Goal: Feedback & Contribution: Leave review/rating

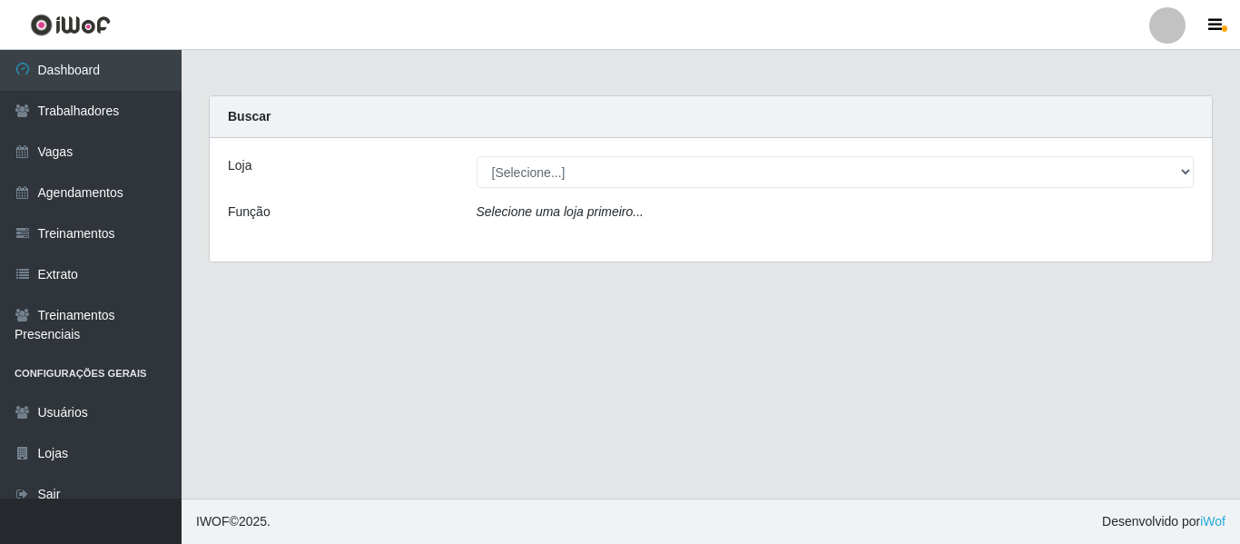
click at [918, 151] on div "Loja [Selecione...] Mister Burg Função Selecione uma loja primeiro..." at bounding box center [711, 199] width 1002 height 123
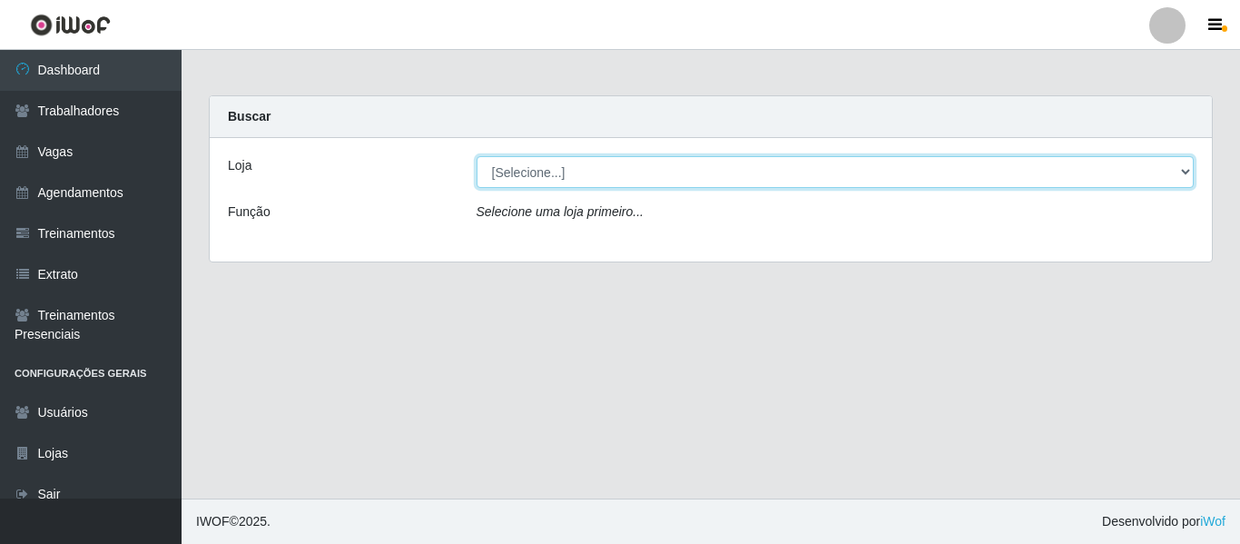
click at [893, 172] on select "[Selecione...] Mister Burg" at bounding box center [835, 172] width 718 height 32
select select "535"
click at [476, 156] on select "[Selecione...] Mister Burg" at bounding box center [835, 172] width 718 height 32
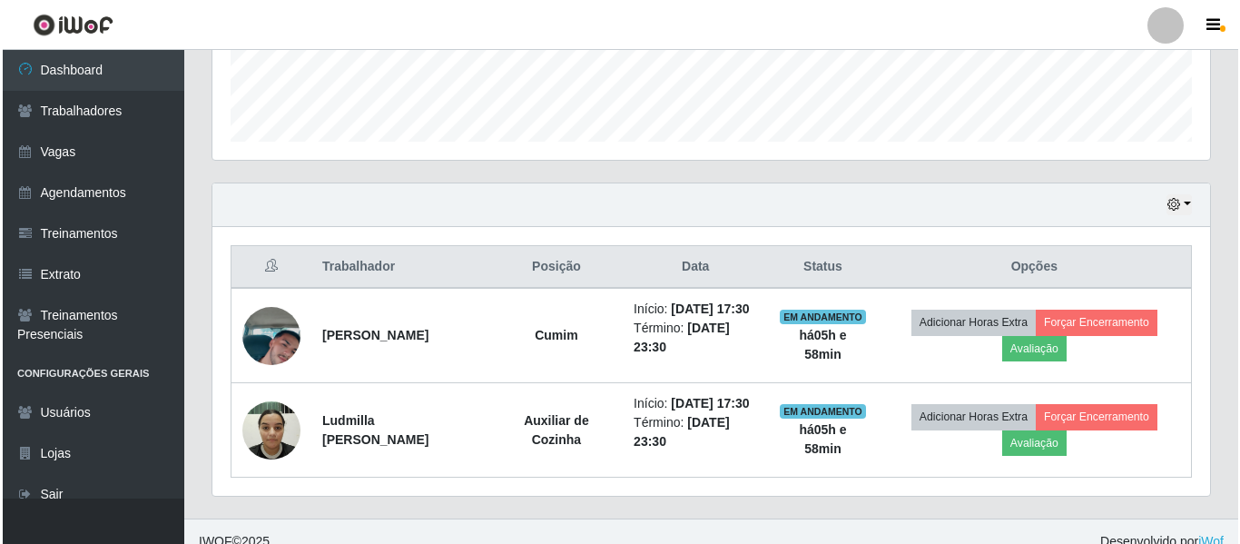
scroll to position [545, 0]
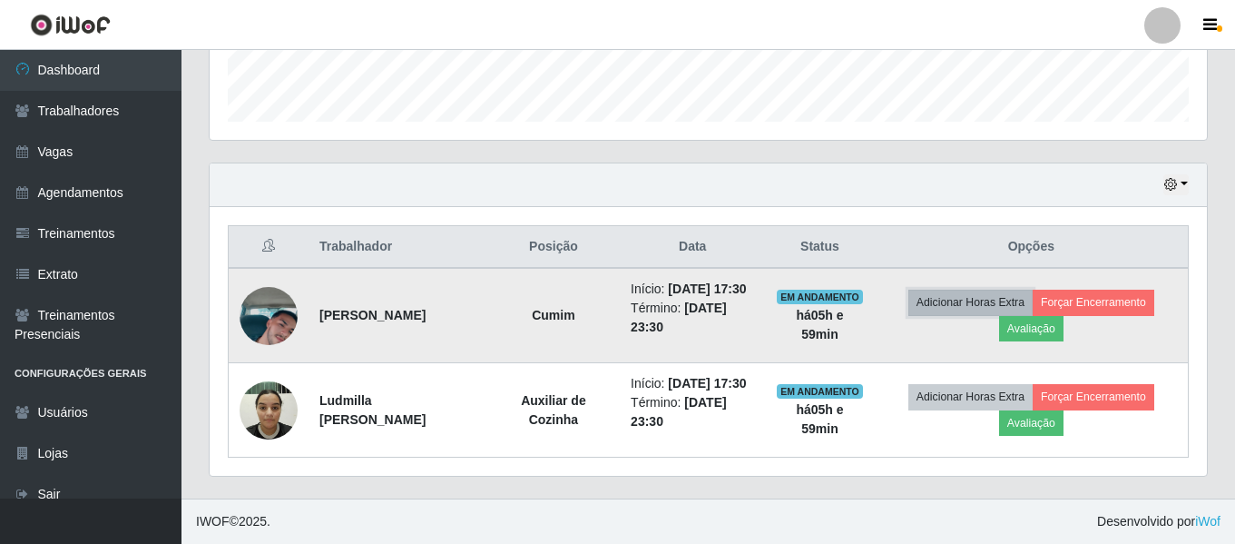
click at [965, 299] on button "Adicionar Horas Extra" at bounding box center [970, 302] width 124 height 25
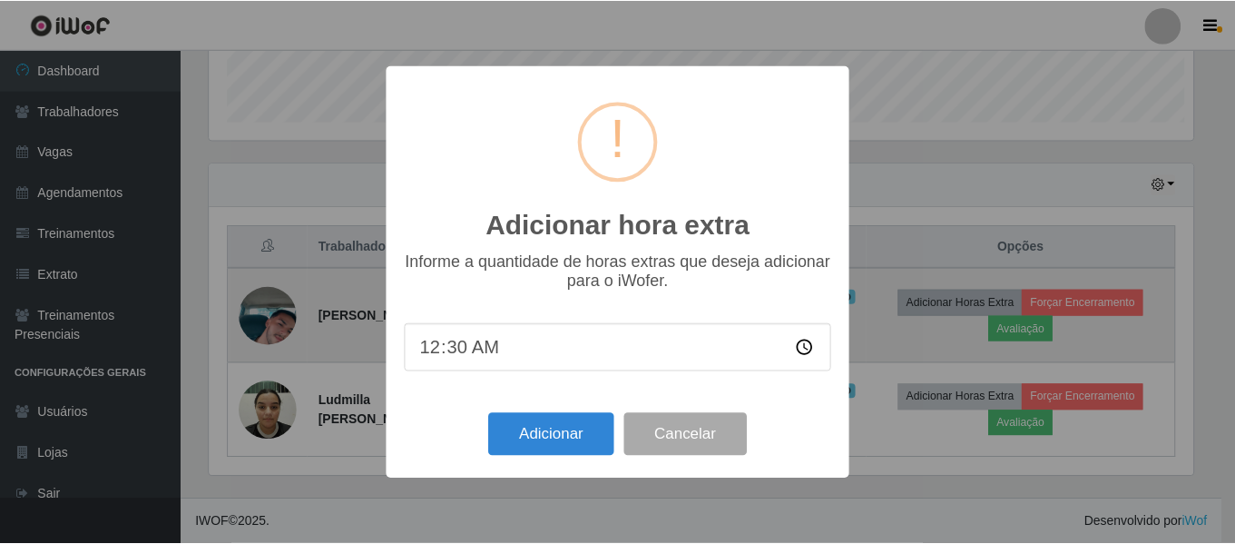
scroll to position [377, 988]
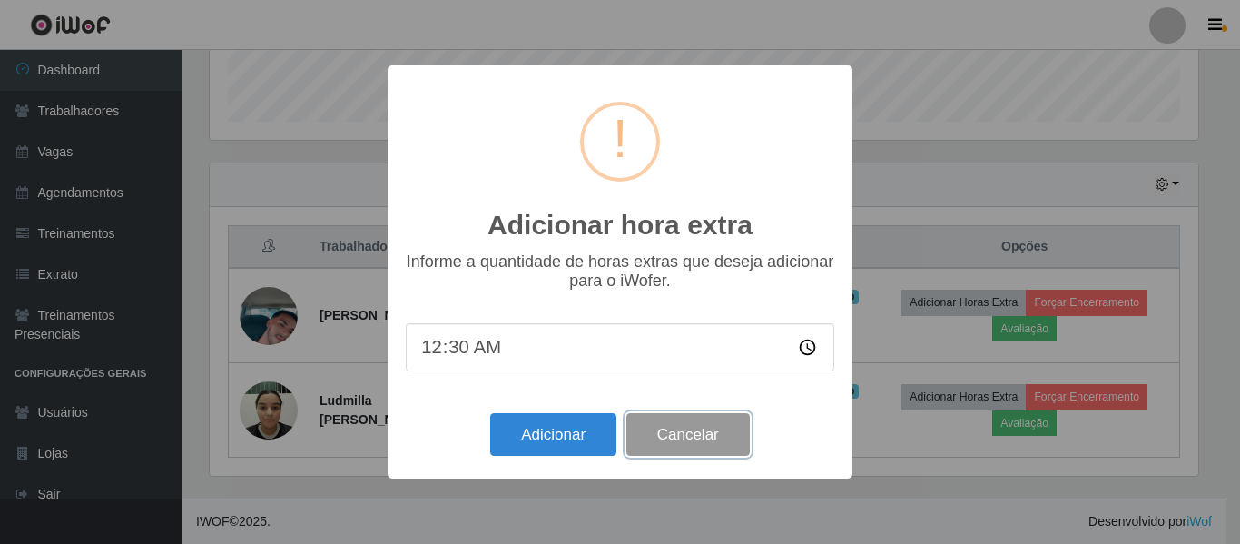
click at [683, 434] on button "Cancelar" at bounding box center [687, 434] width 123 height 43
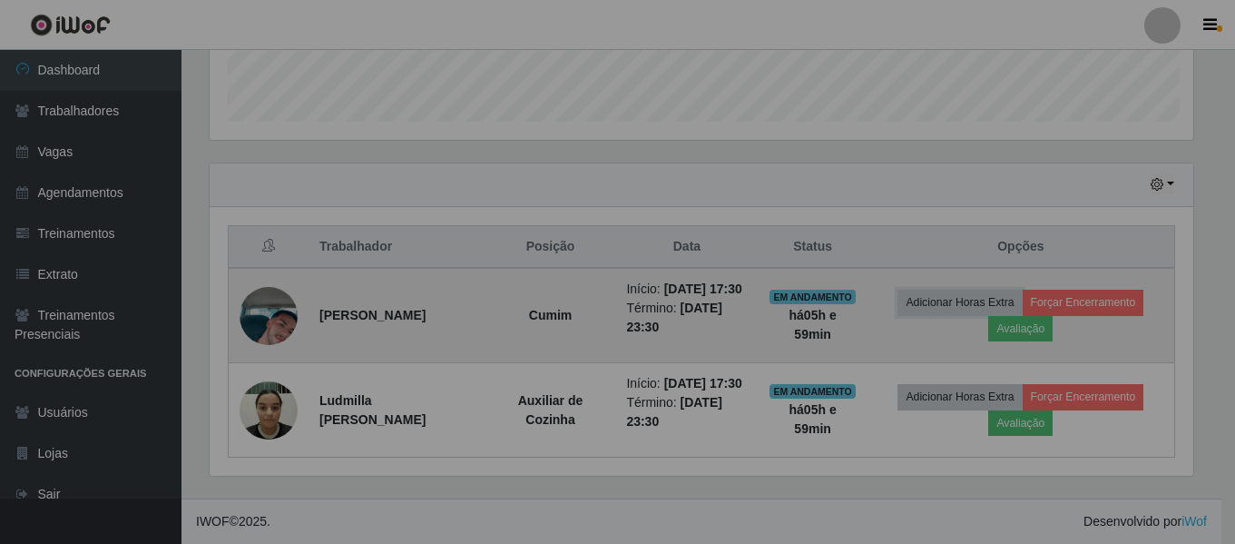
scroll to position [377, 997]
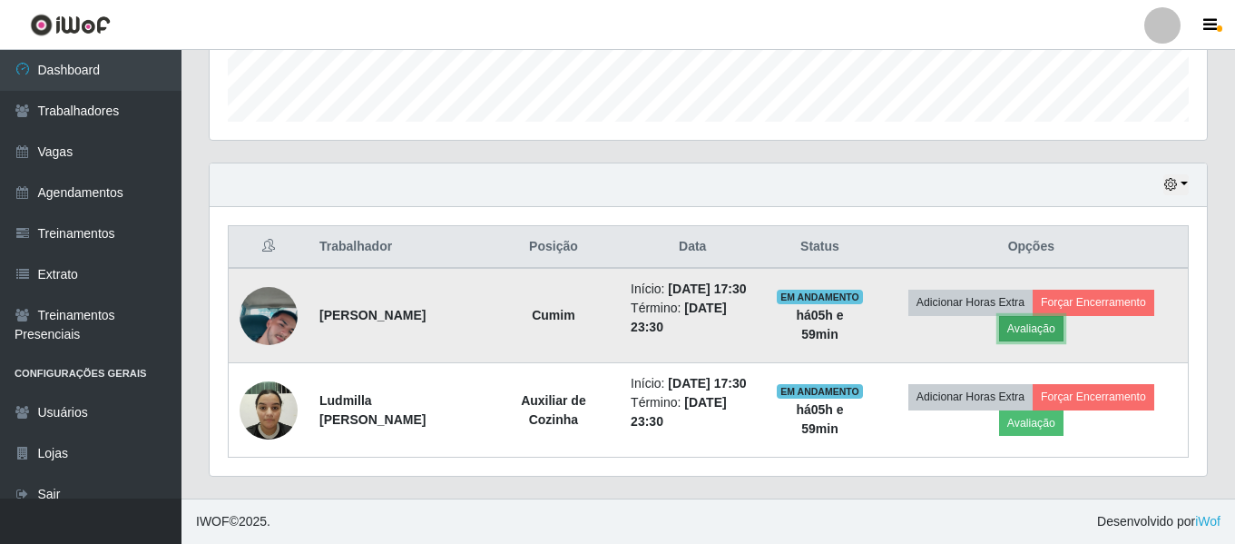
click at [1048, 327] on button "Avaliação" at bounding box center [1031, 328] width 64 height 25
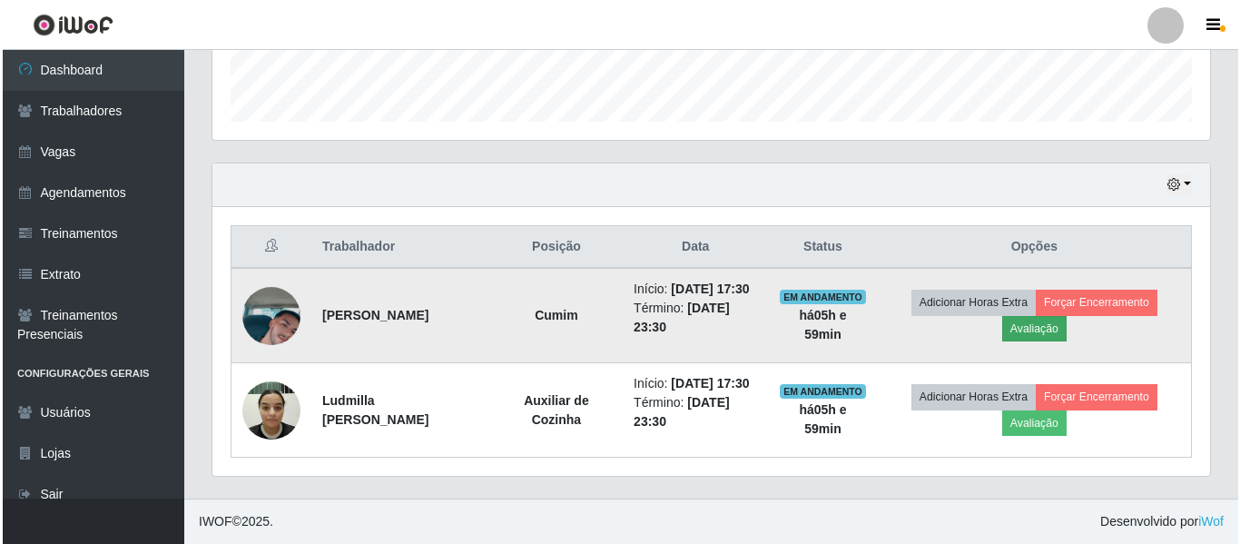
scroll to position [377, 988]
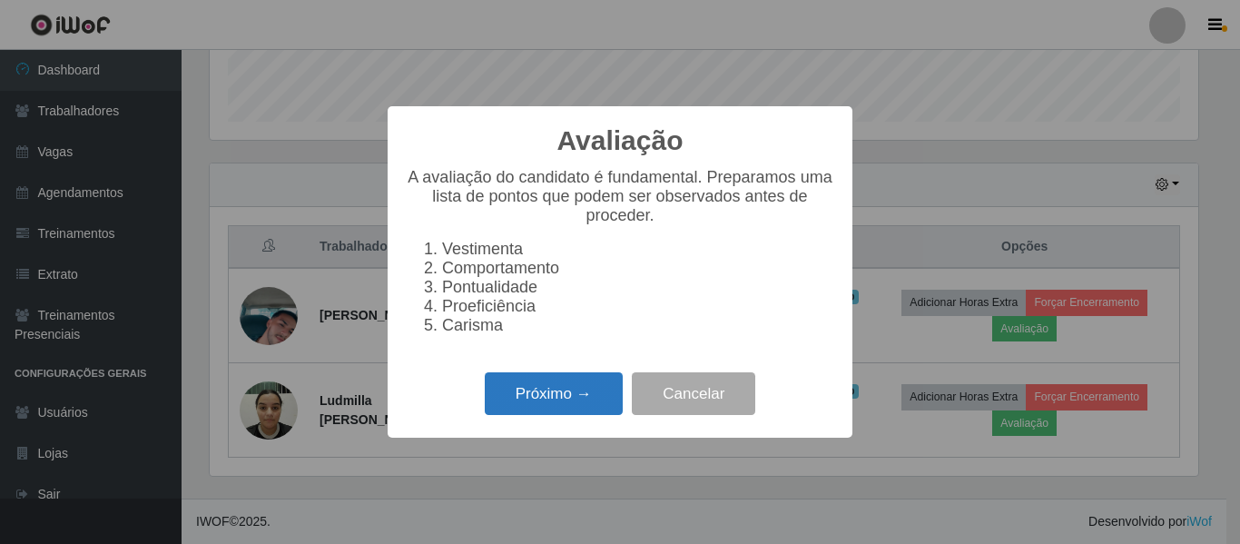
click at [548, 407] on button "Próximo →" at bounding box center [554, 393] width 138 height 43
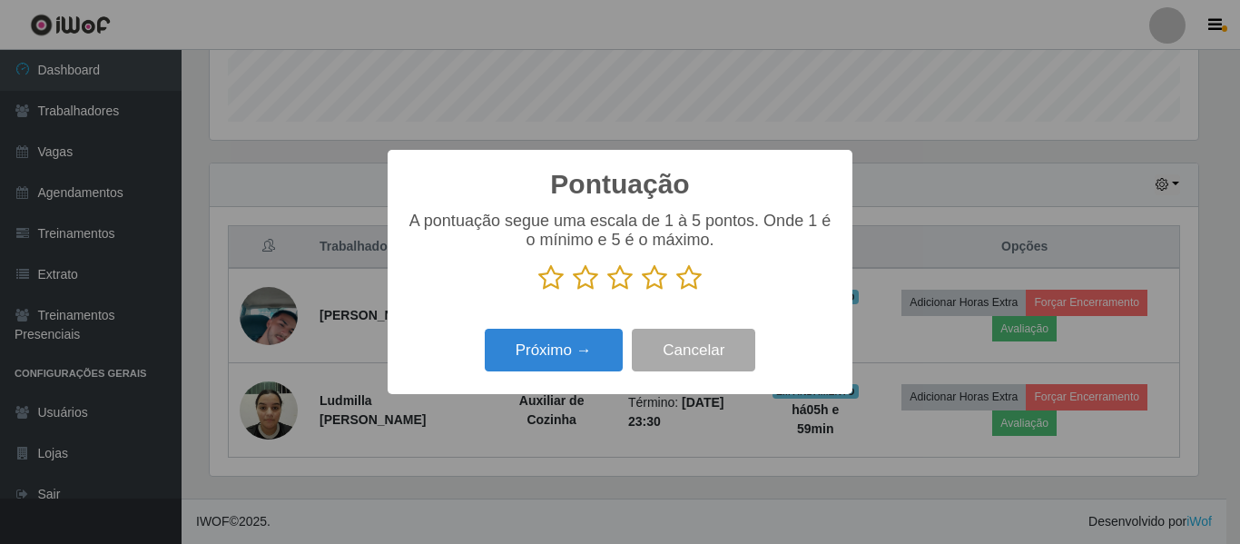
click at [679, 280] on icon at bounding box center [688, 277] width 25 height 27
click at [676, 291] on input "radio" at bounding box center [676, 291] width 0 height 0
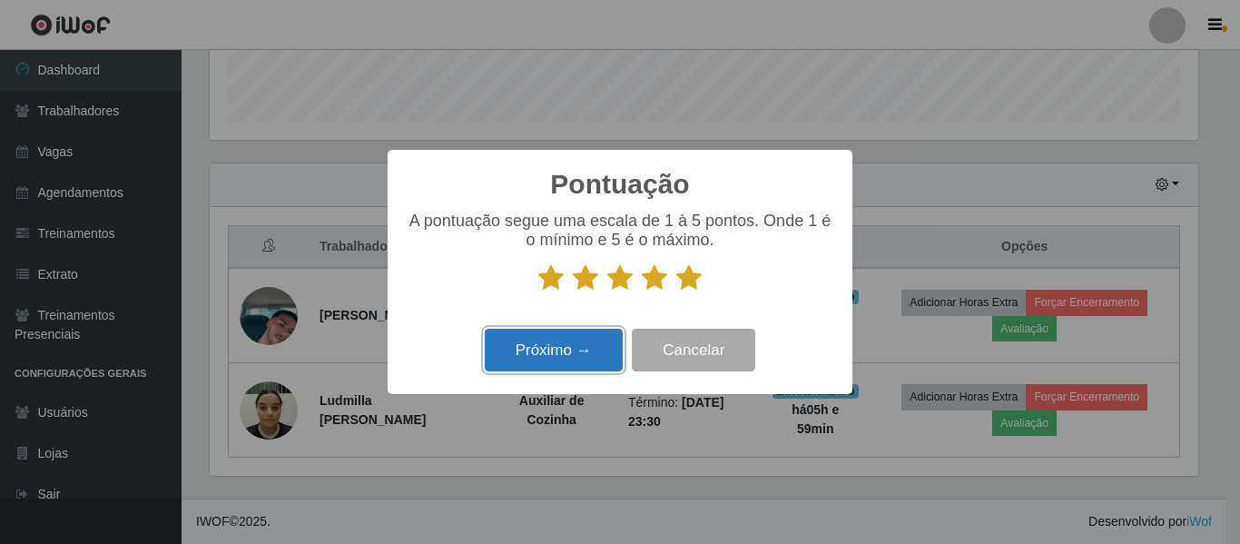
click at [594, 342] on button "Próximo →" at bounding box center [554, 350] width 138 height 43
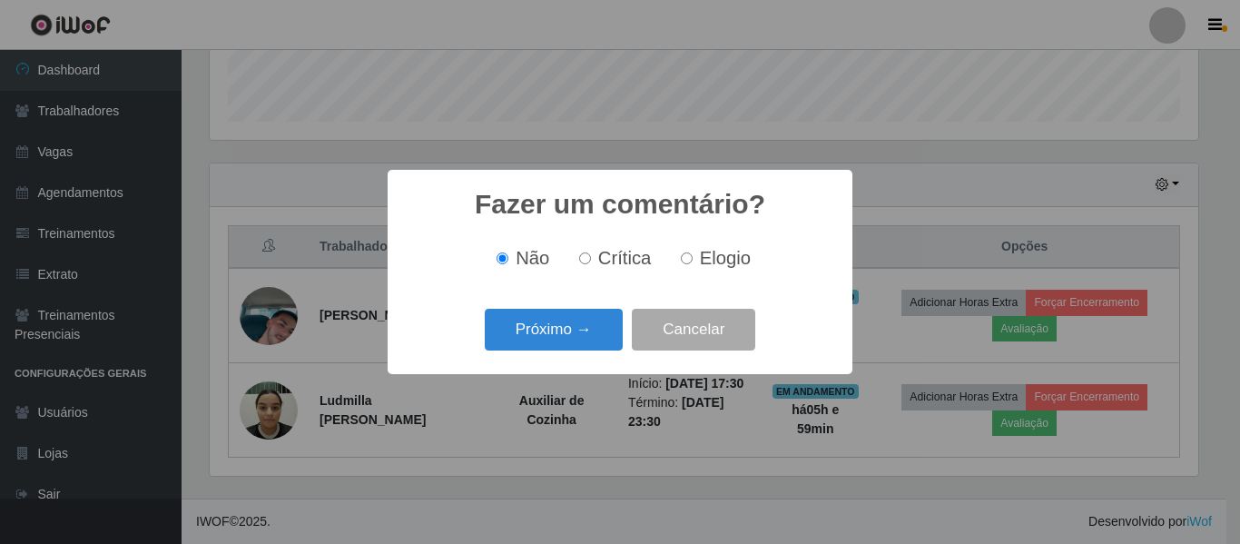
click at [686, 258] on input "Elogio" at bounding box center [687, 258] width 12 height 12
radio input "true"
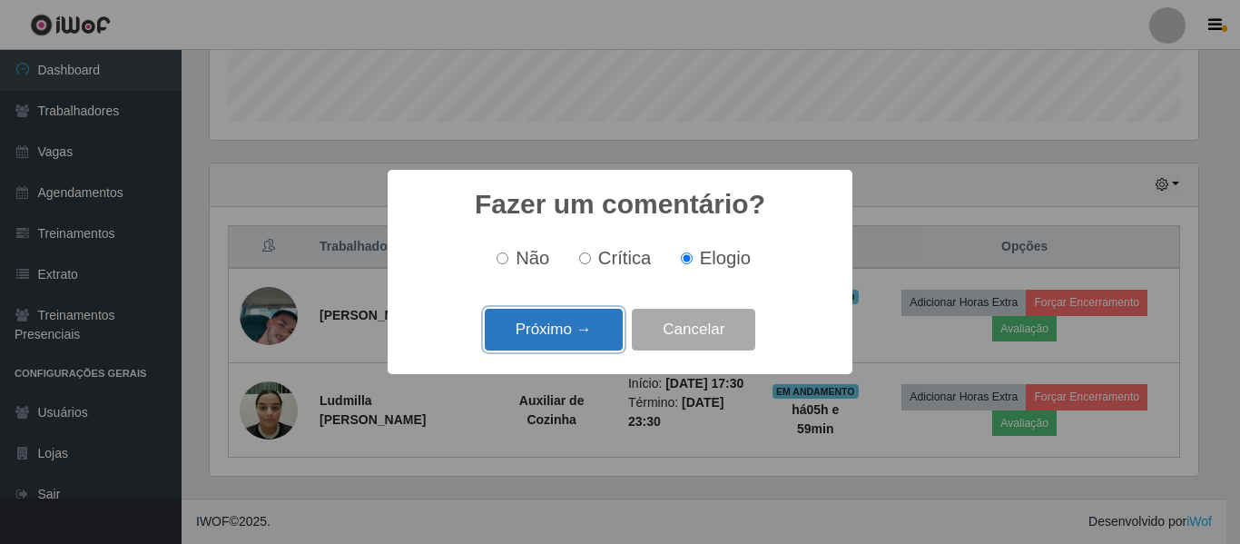
click at [564, 331] on button "Próximo →" at bounding box center [554, 330] width 138 height 43
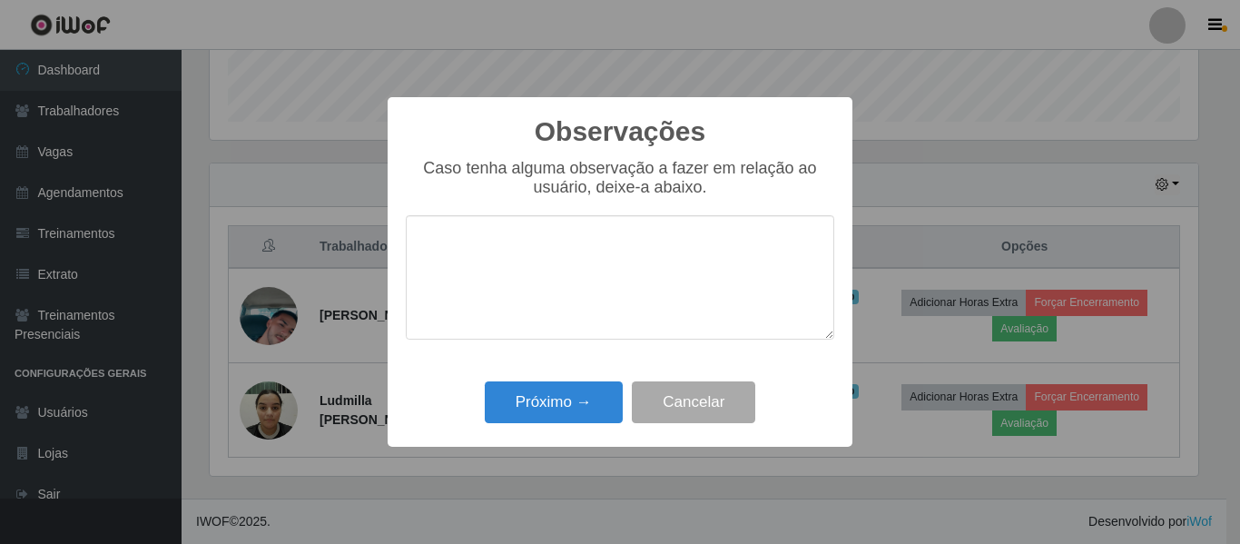
click at [557, 290] on textarea at bounding box center [620, 277] width 428 height 124
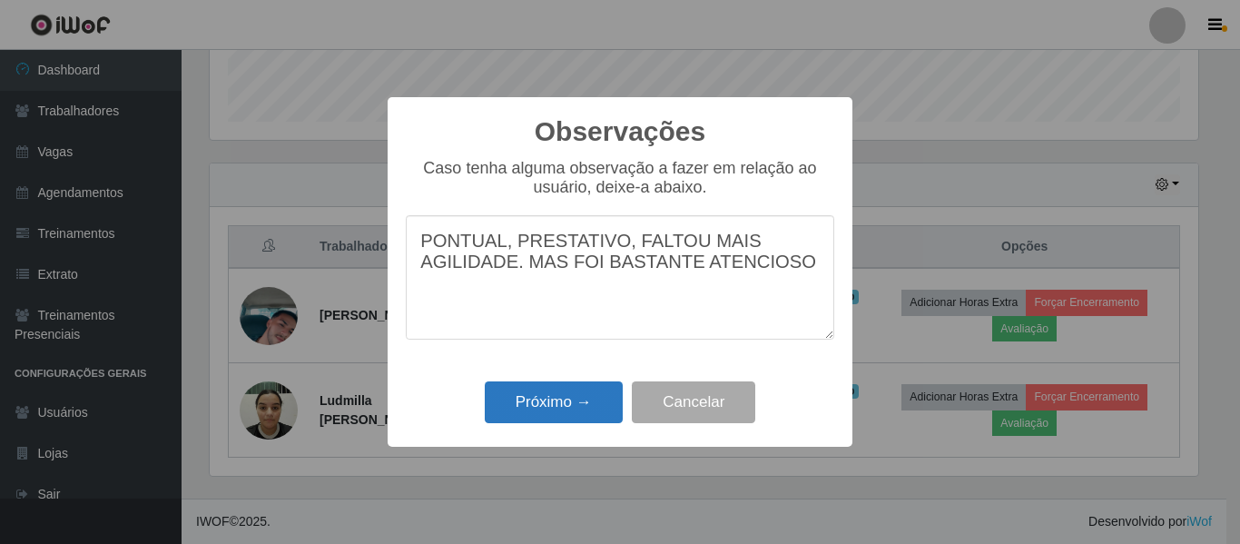
type textarea "PONTUAL, PRESTATIVO, FALTOU MAIS AGILIDADE. MAS FOI BASTANTE ATENCIOSO"
click at [567, 388] on button "Próximo →" at bounding box center [554, 402] width 138 height 43
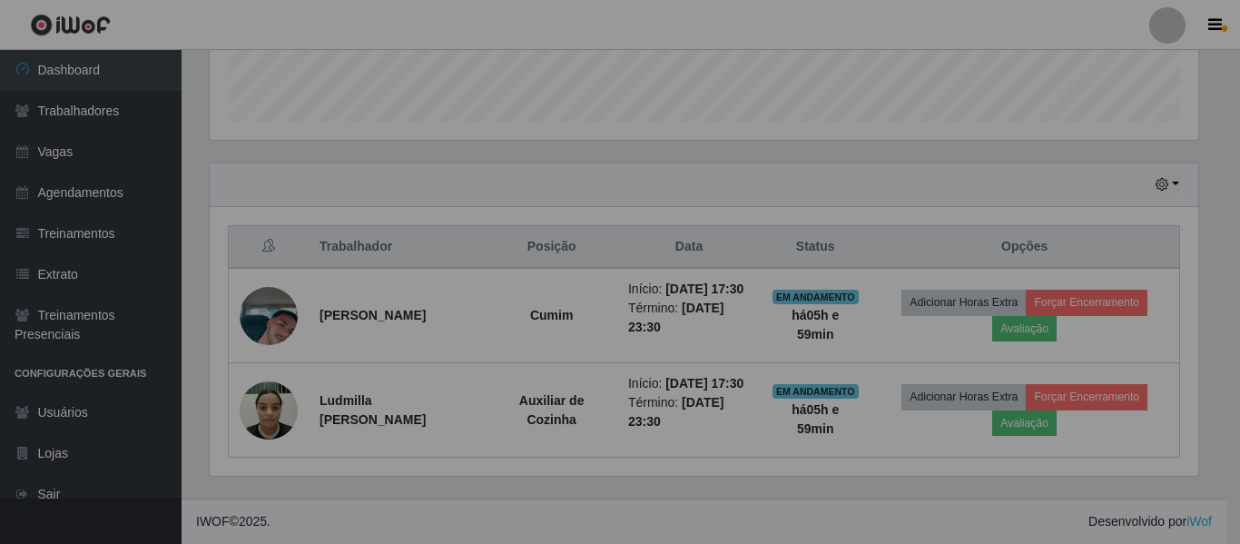
scroll to position [377, 997]
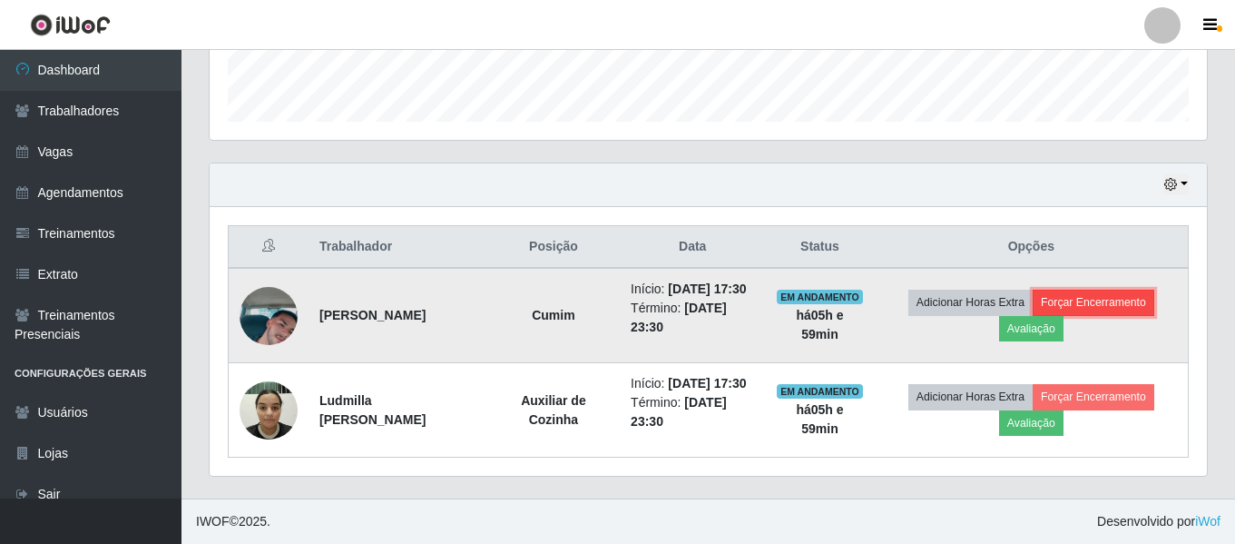
click at [1081, 296] on button "Forçar Encerramento" at bounding box center [1094, 302] width 122 height 25
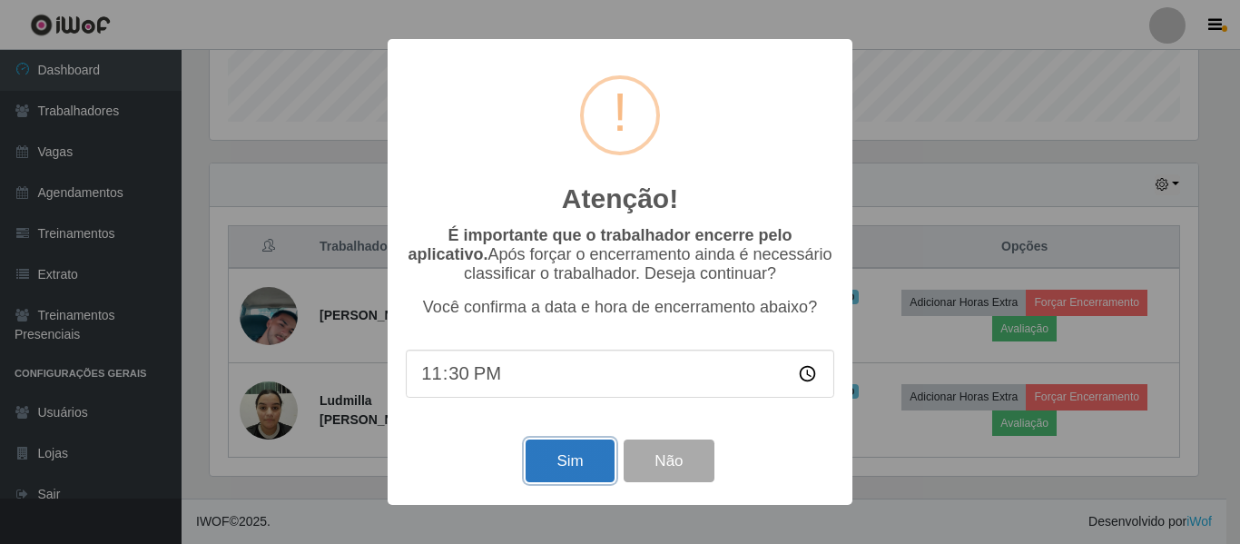
click at [560, 458] on button "Sim" at bounding box center [569, 460] width 88 height 43
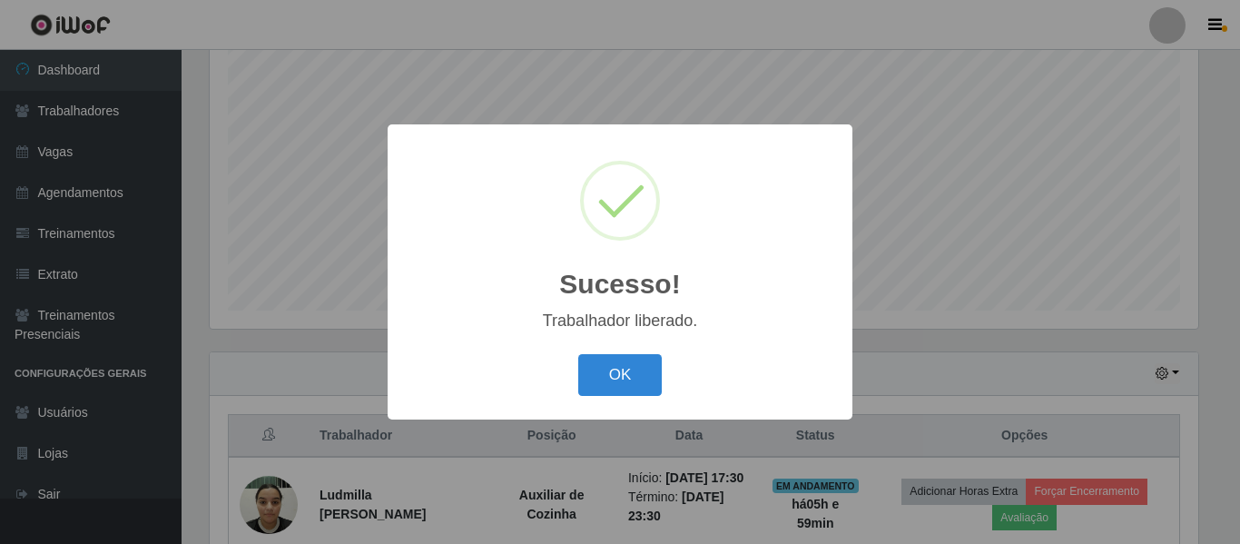
click at [622, 353] on div "OK Cancel" at bounding box center [620, 374] width 428 height 52
click at [621, 368] on button "OK" at bounding box center [620, 375] width 84 height 43
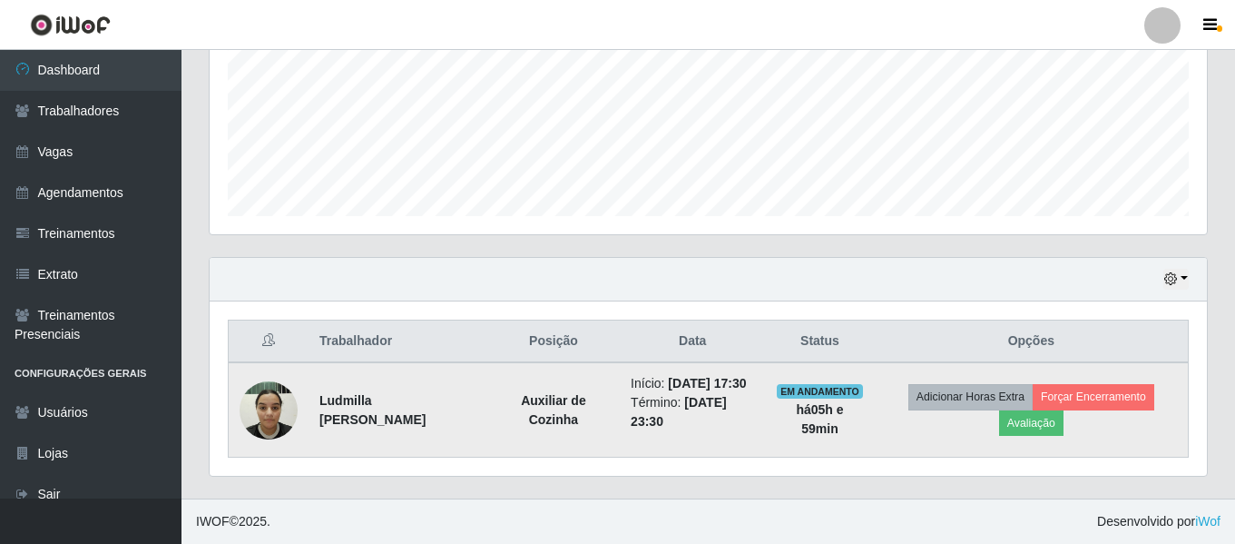
scroll to position [452, 0]
click at [1040, 418] on button "Avaliação" at bounding box center [1031, 422] width 64 height 25
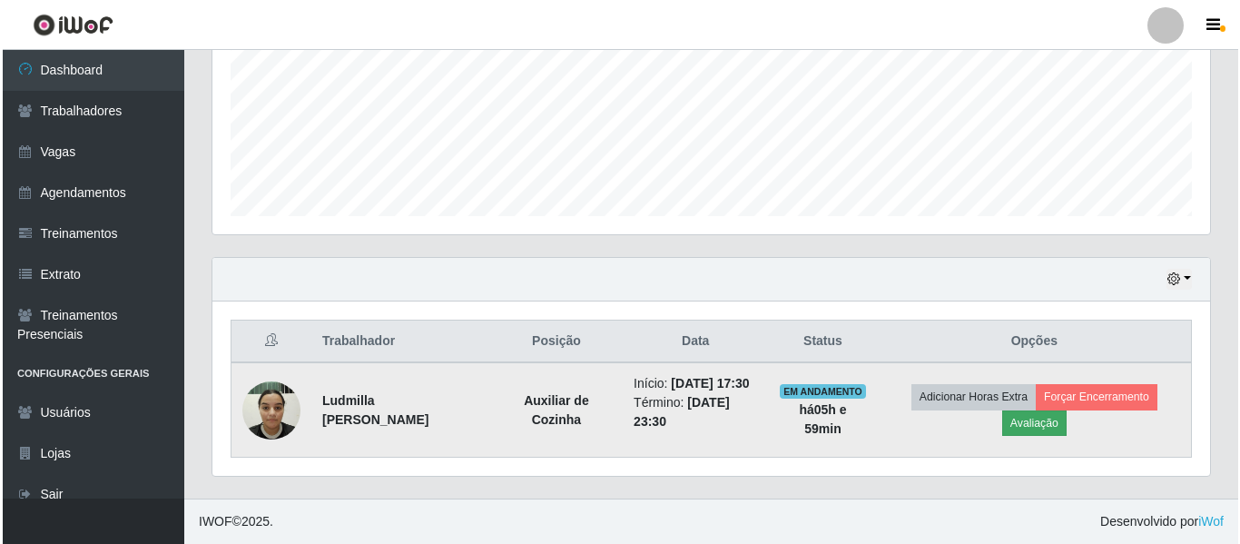
scroll to position [377, 988]
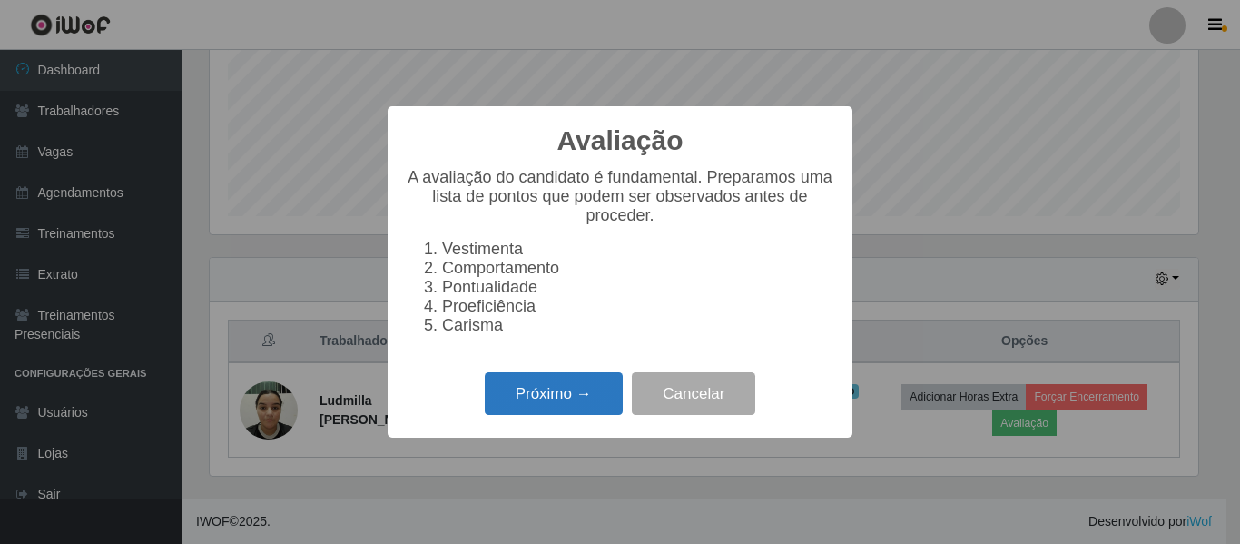
click at [559, 407] on button "Próximo →" at bounding box center [554, 393] width 138 height 43
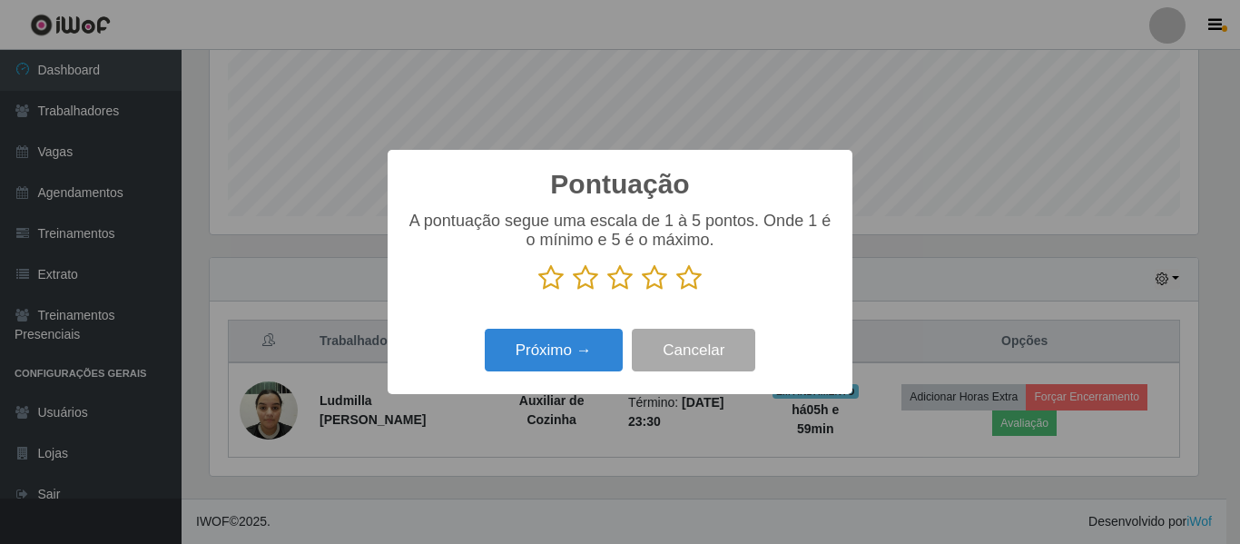
scroll to position [907148, 906536]
click at [697, 271] on icon at bounding box center [688, 277] width 25 height 27
click at [676, 291] on input "radio" at bounding box center [676, 291] width 0 height 0
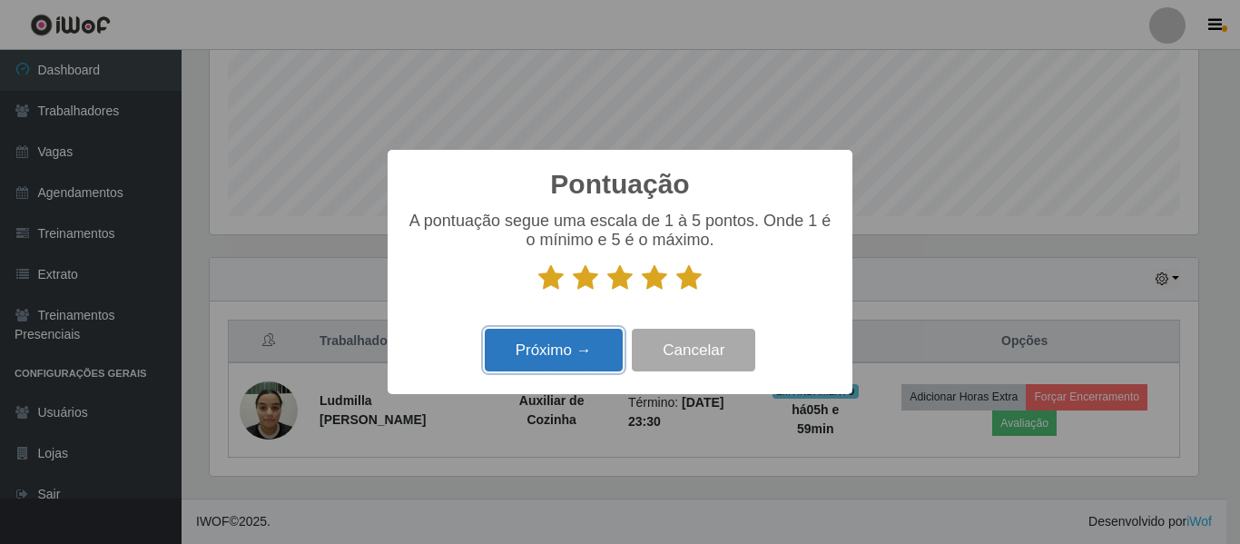
click at [561, 363] on button "Próximo →" at bounding box center [554, 350] width 138 height 43
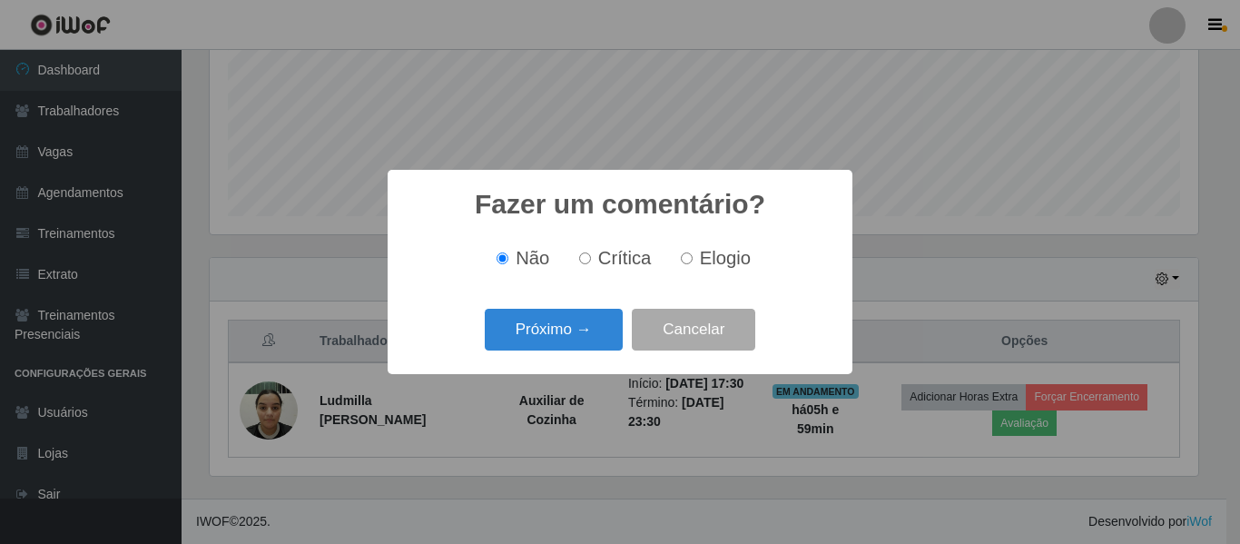
click at [691, 264] on input "Elogio" at bounding box center [687, 258] width 12 height 12
radio input "true"
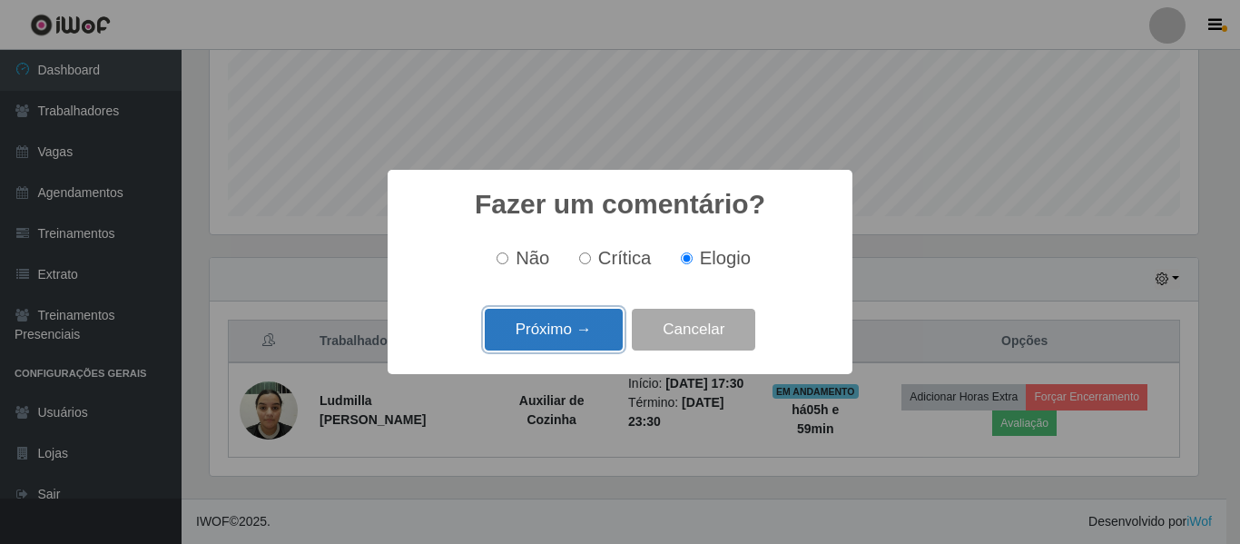
click at [584, 333] on button "Próximo →" at bounding box center [554, 330] width 138 height 43
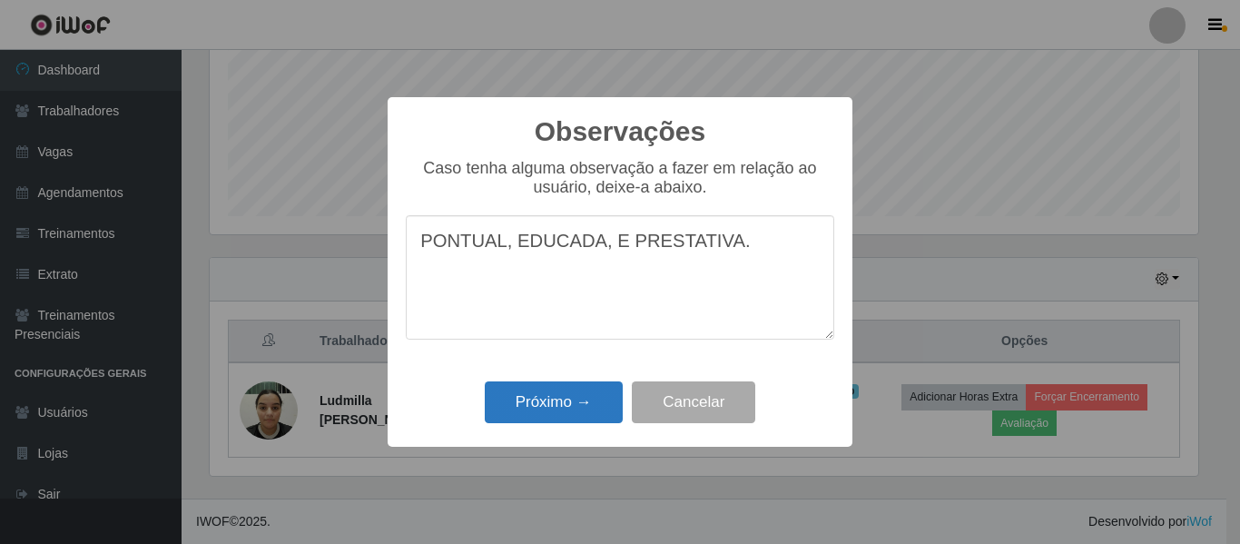
type textarea "PONTUAL, EDUCADA, E PRESTATIVA."
click at [582, 407] on button "Próximo →" at bounding box center [554, 402] width 138 height 43
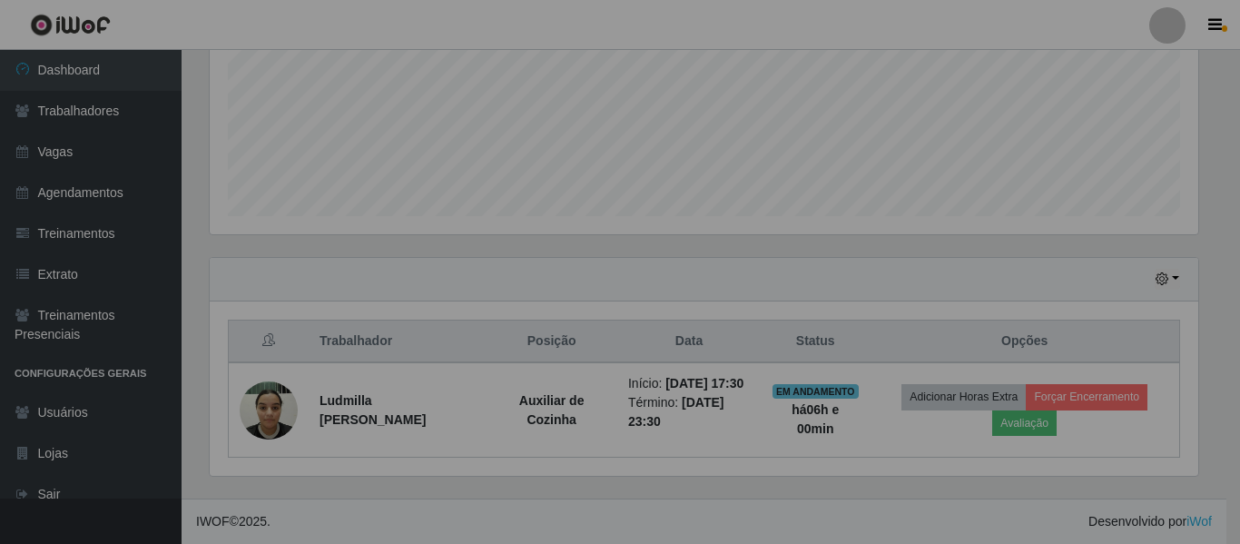
scroll to position [377, 997]
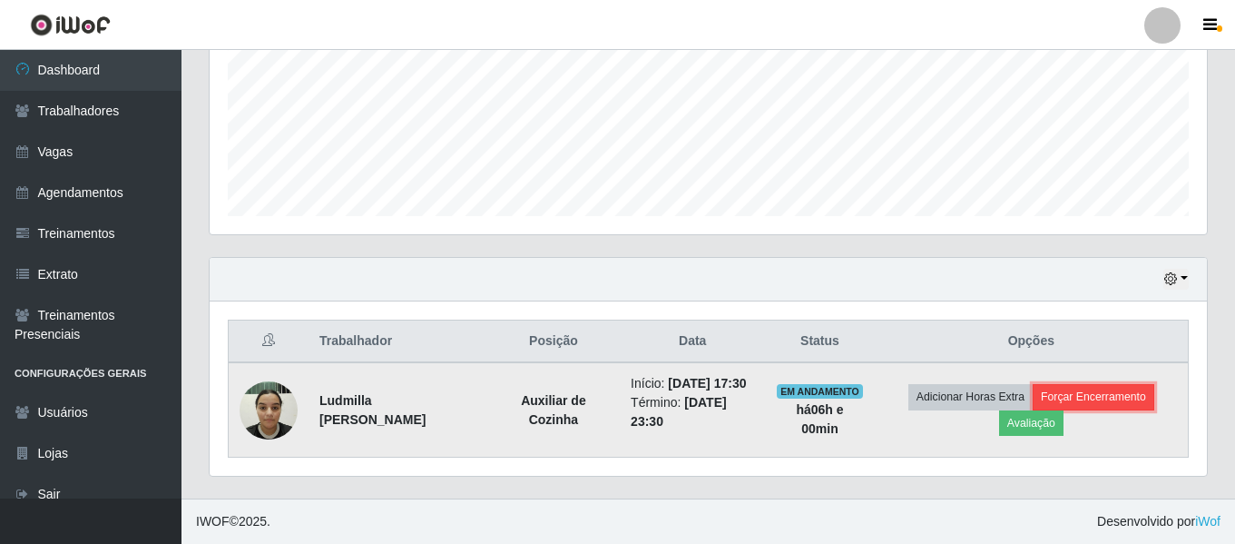
click at [1120, 392] on button "Forçar Encerramento" at bounding box center [1094, 396] width 122 height 25
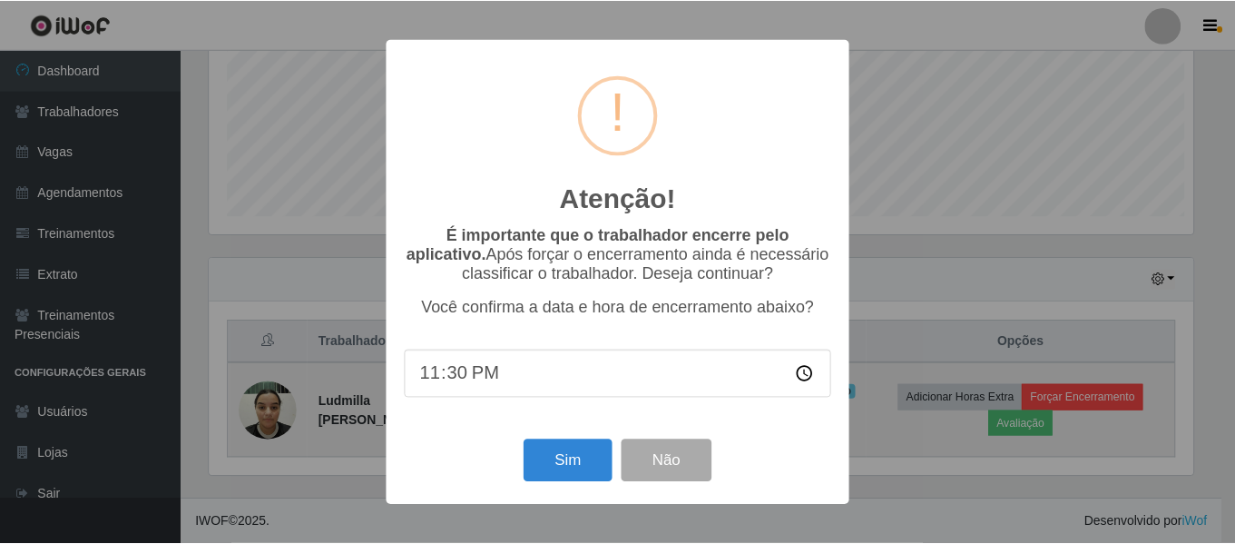
scroll to position [377, 988]
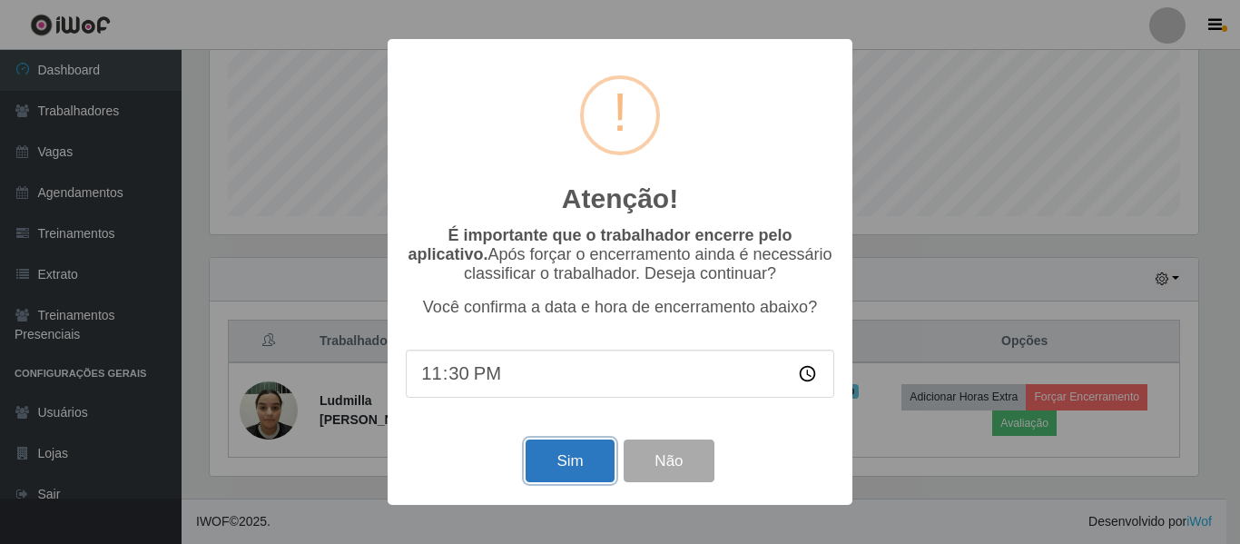
click at [578, 463] on button "Sim" at bounding box center [569, 460] width 88 height 43
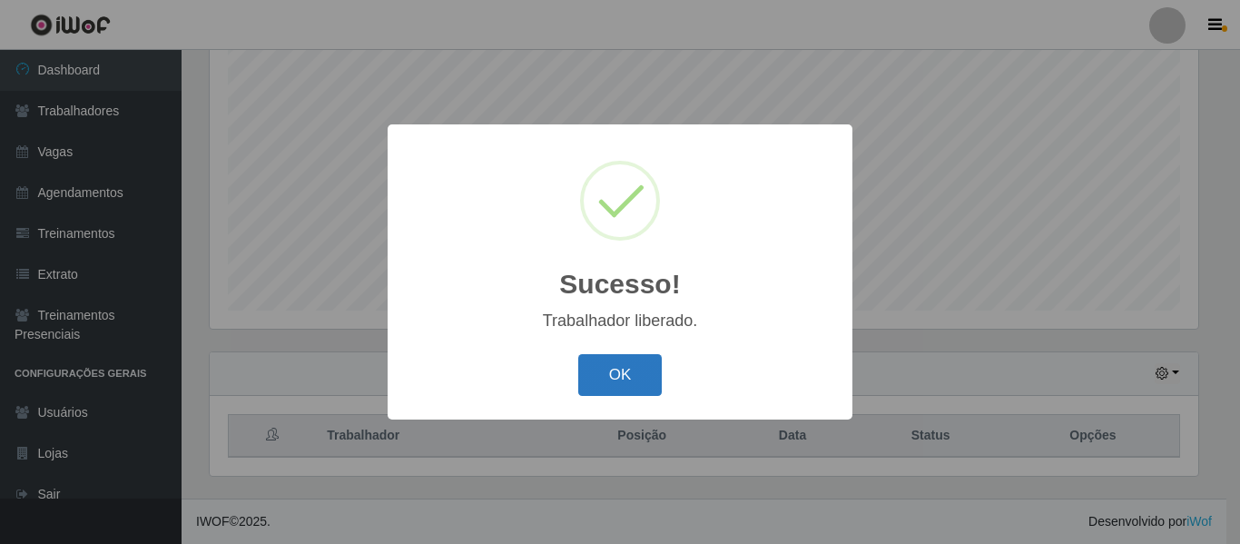
click at [623, 382] on button "OK" at bounding box center [620, 375] width 84 height 43
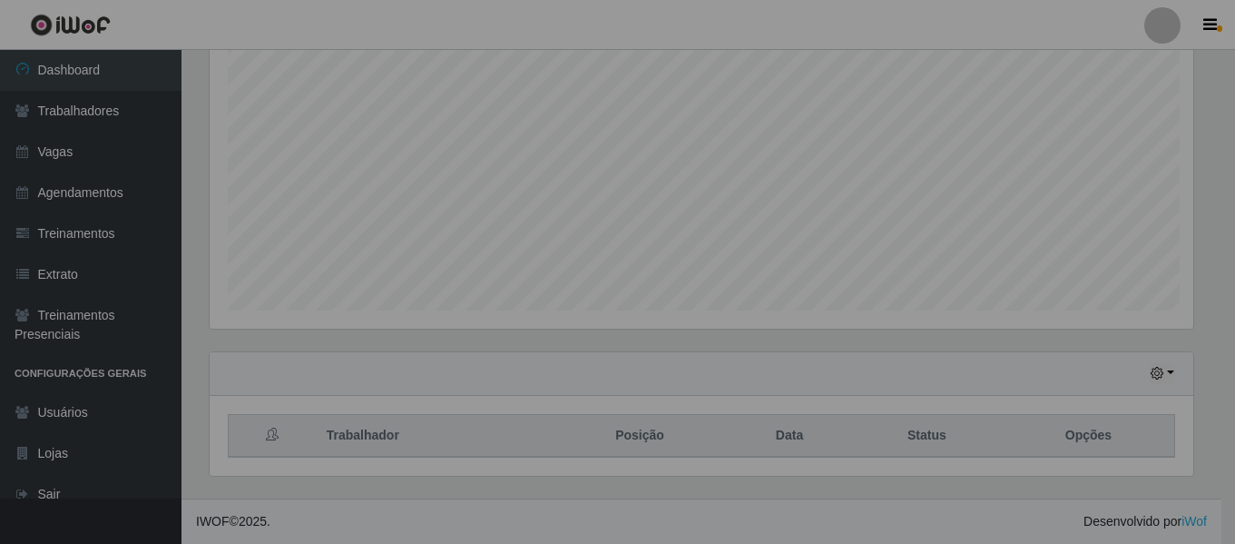
scroll to position [377, 997]
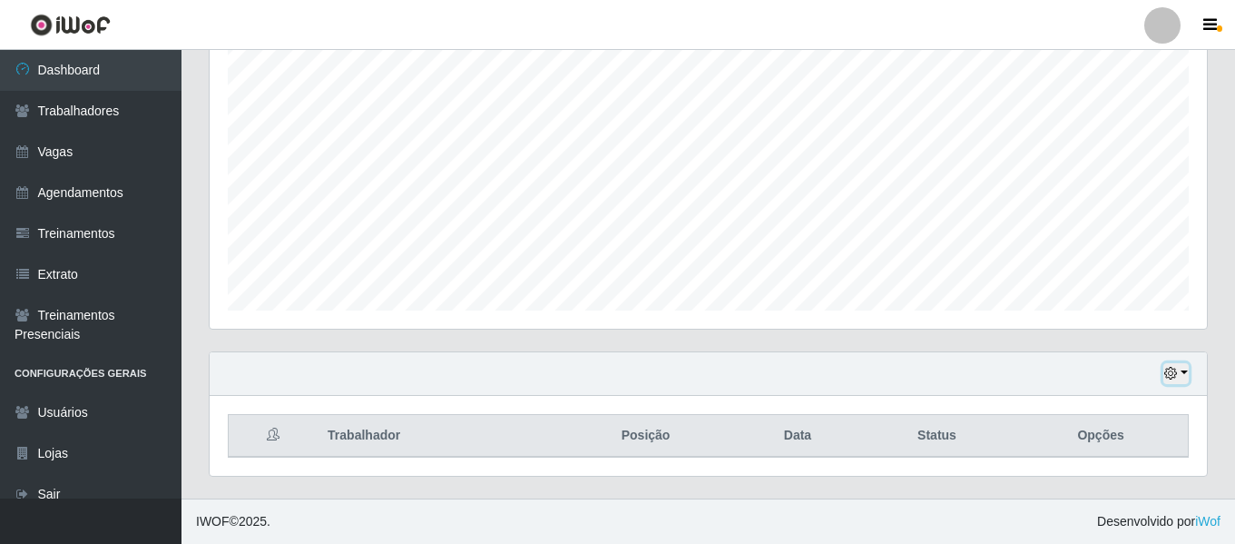
click at [1182, 373] on button "button" at bounding box center [1175, 373] width 25 height 21
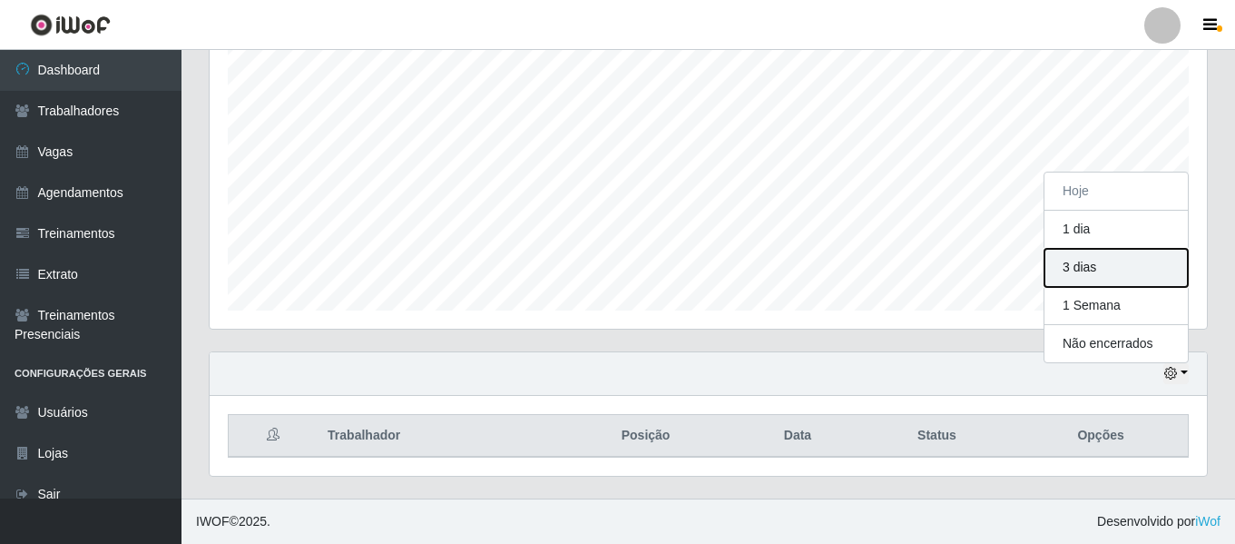
click at [1093, 265] on button "3 dias" at bounding box center [1116, 268] width 143 height 38
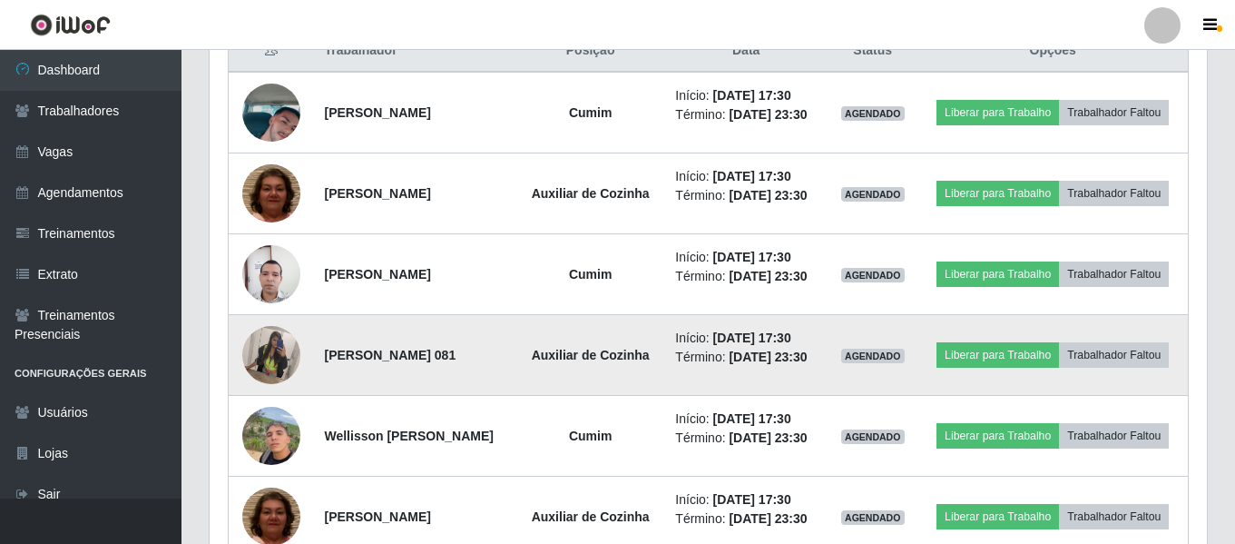
scroll to position [633, 0]
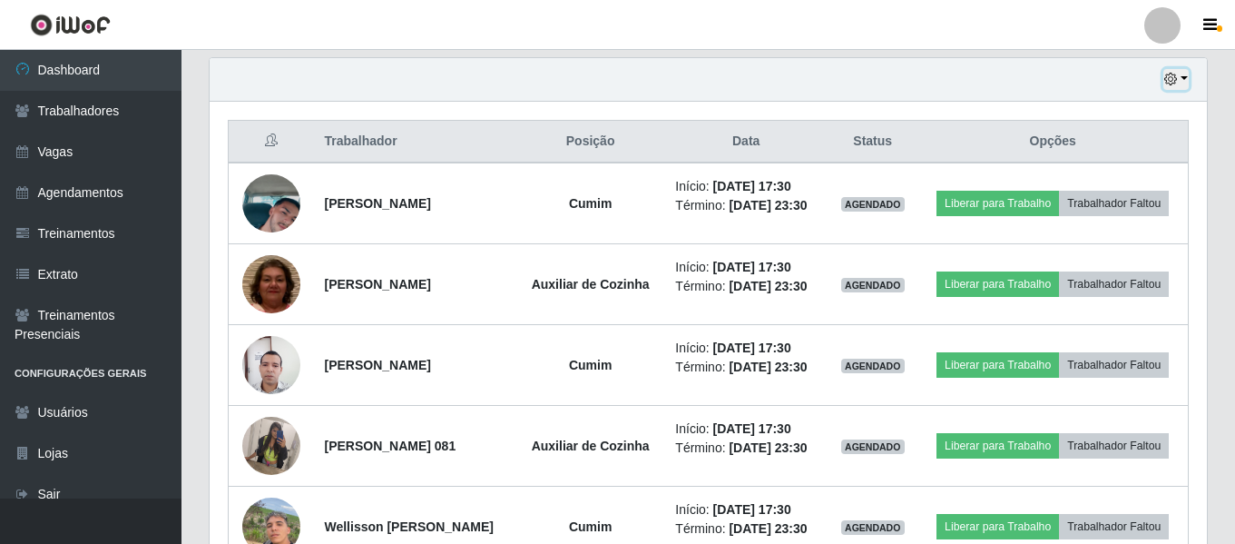
click at [1177, 75] on icon "button" at bounding box center [1170, 79] width 13 height 13
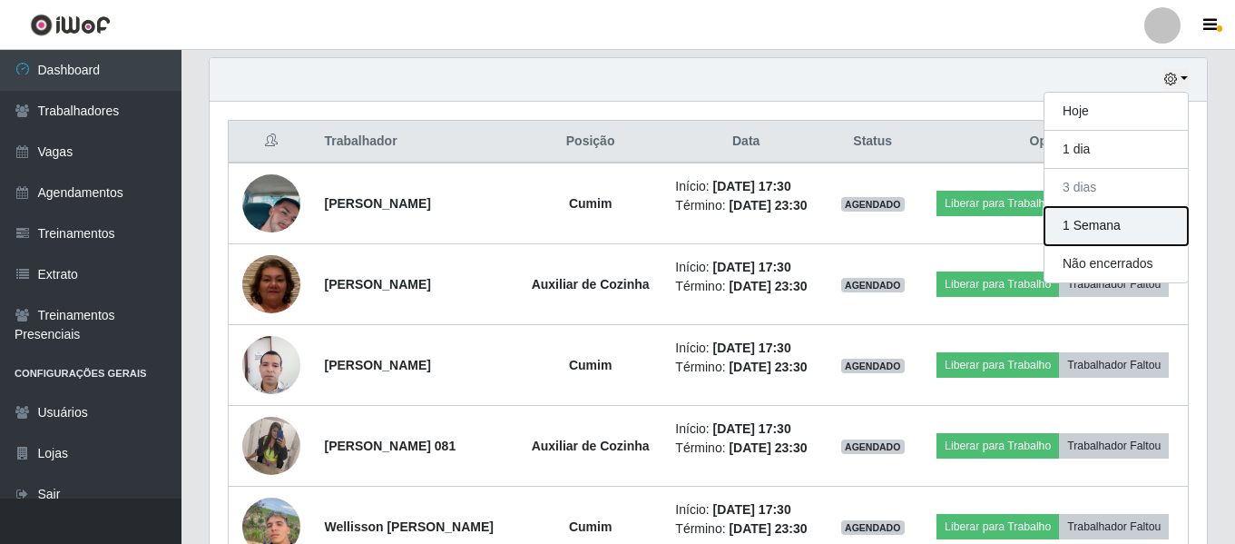
click at [1118, 224] on button "1 Semana" at bounding box center [1116, 226] width 143 height 38
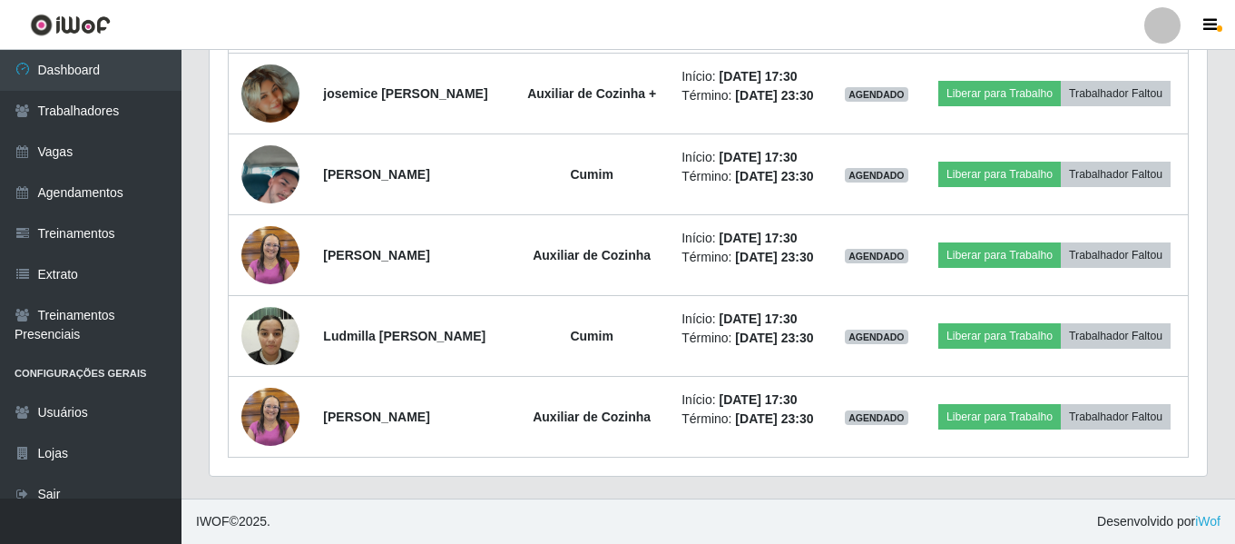
scroll to position [1849, 0]
